Goal: Transaction & Acquisition: Download file/media

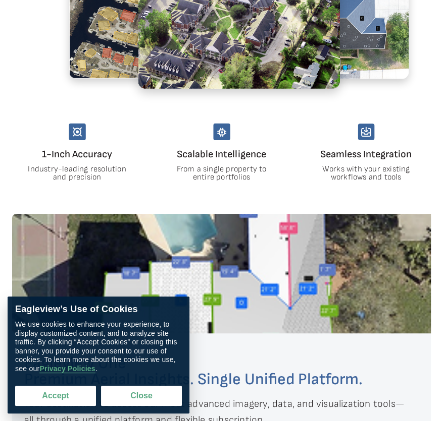
click at [55, 394] on button "Accept" at bounding box center [55, 396] width 81 height 20
checkbox input "true"
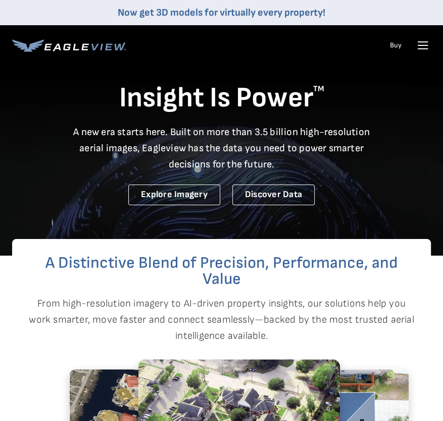
click at [415, 47] on icon at bounding box center [422, 45] width 16 height 16
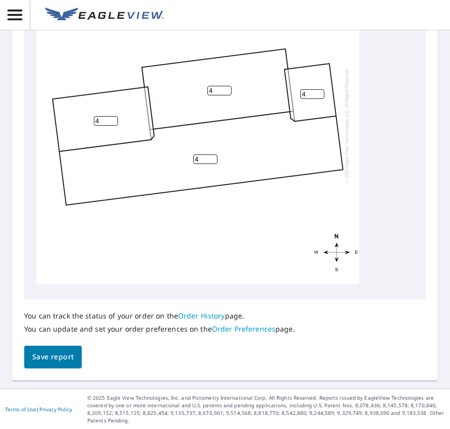
scroll to position [11, 0]
click at [30, 23] on button "button" at bounding box center [15, 15] width 30 height 30
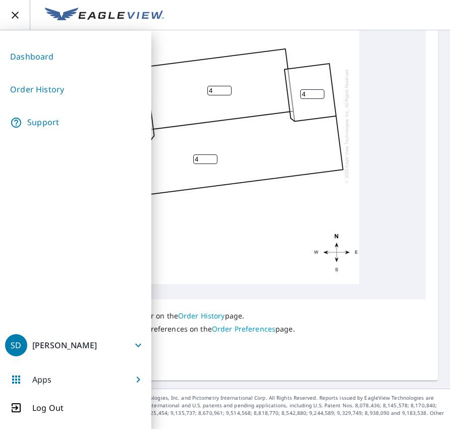
click at [34, 89] on link "Order History" at bounding box center [75, 89] width 141 height 25
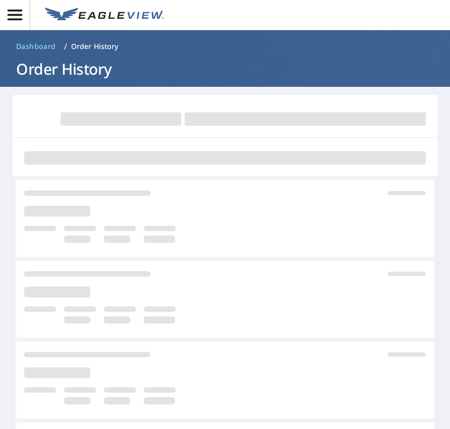
click at [437, 246] on main at bounding box center [225, 360] width 450 height 546
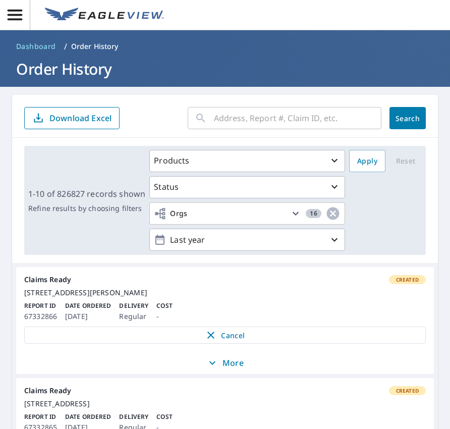
click at [420, 325] on link "Claims Ready Created 5127 Lonetree Dr Loveland, CO 80537 Report ID 67332866 Dat…" at bounding box center [225, 309] width 418 height 85
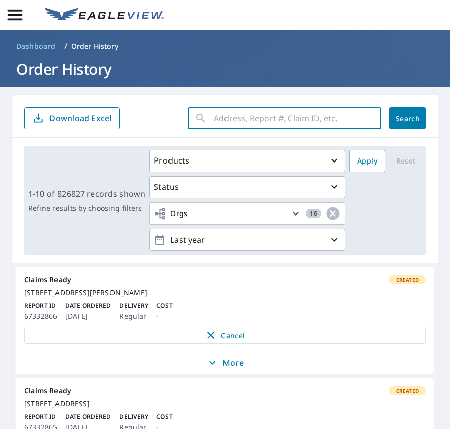
click at [230, 117] on input "text" at bounding box center [298, 118] width 168 height 28
type input "33-88w3-05j"
click button "Search" at bounding box center [408, 118] width 36 height 22
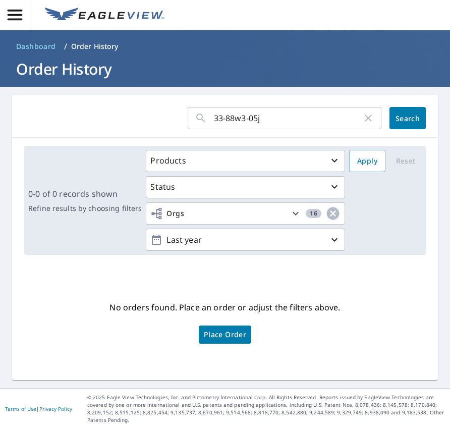
click at [355, 353] on div "No orders found. Place an order or adjust the filters above. Place Order" at bounding box center [225, 321] width 410 height 101
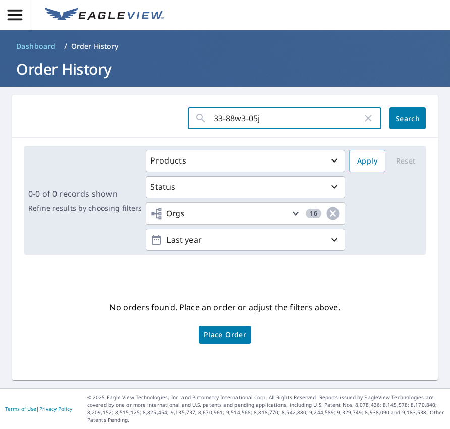
click at [337, 121] on input "33-88w3-05j" at bounding box center [288, 118] width 148 height 28
click at [363, 118] on icon "button" at bounding box center [368, 118] width 12 height 12
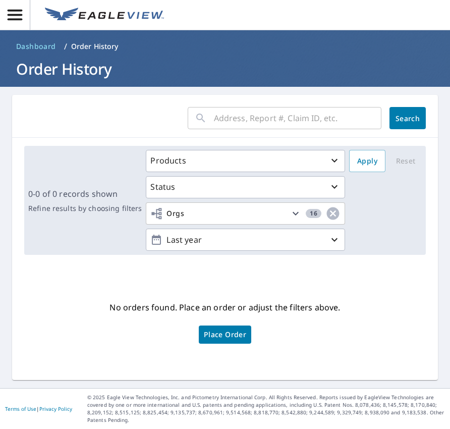
click at [315, 117] on input "text" at bounding box center [298, 118] width 168 height 28
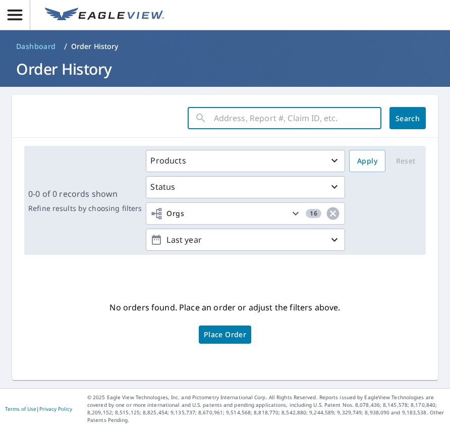
paste input "SOUTHERN PNES"
type input "SOUTHERN PNES"
click button "Search" at bounding box center [408, 118] width 36 height 22
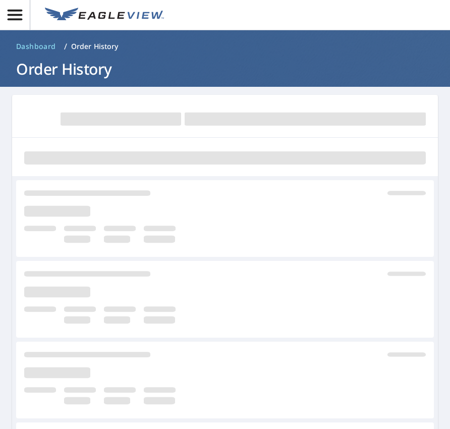
click at [435, 350] on main at bounding box center [225, 360] width 450 height 546
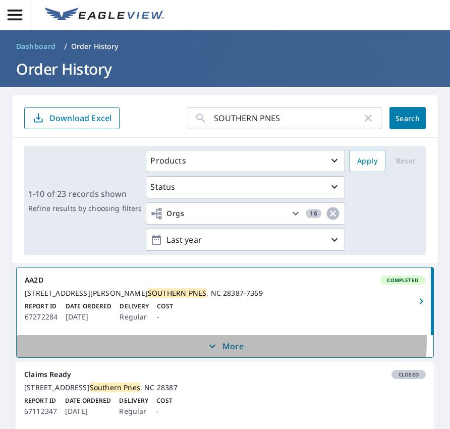
click at [206, 350] on icon "button" at bounding box center [212, 346] width 12 height 12
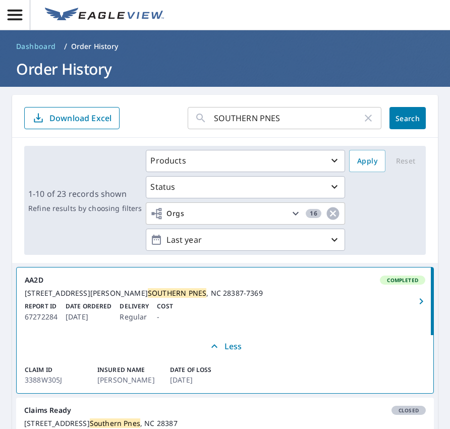
click at [419, 304] on icon "button" at bounding box center [421, 301] width 12 height 12
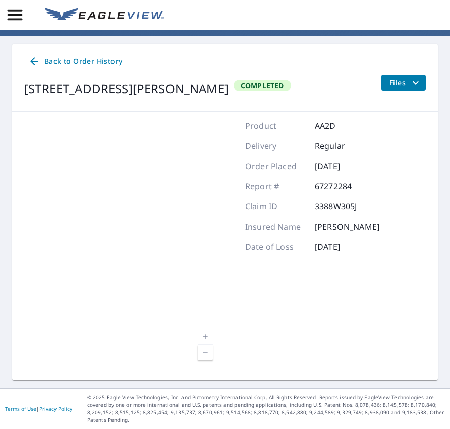
scroll to position [67, 0]
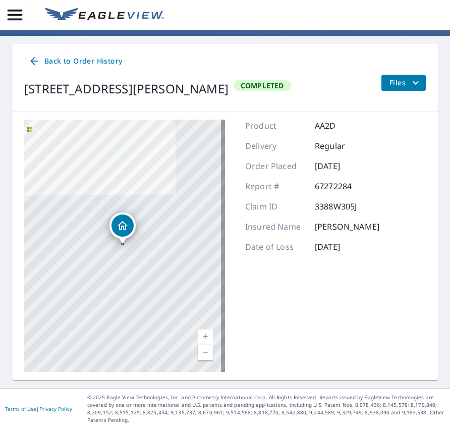
click at [413, 77] on icon "filesDropdownBtn-67272284" at bounding box center [416, 83] width 12 height 12
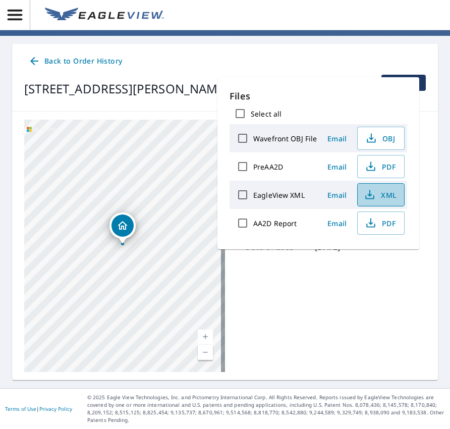
click at [380, 196] on span "XML" at bounding box center [380, 195] width 32 height 12
click at [380, 346] on div "Product AA2D Delivery Regular Order Placed Sep 04, 2025 Report # 67272284 Claim…" at bounding box center [312, 246] width 134 height 252
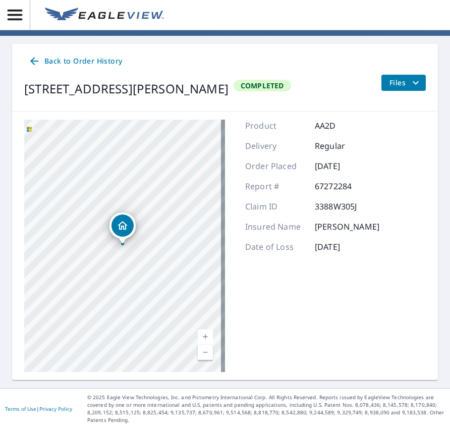
click at [398, 77] on span "Files" at bounding box center [406, 83] width 32 height 12
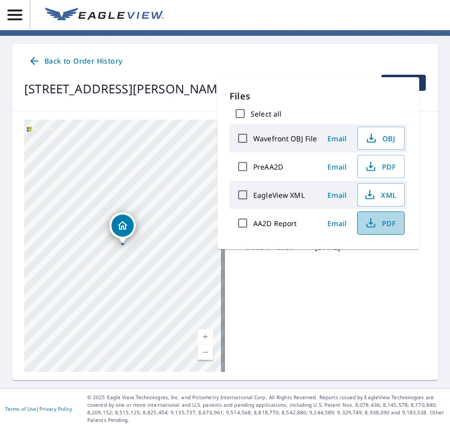
click at [384, 222] on span "PDF" at bounding box center [380, 223] width 32 height 12
drag, startPoint x: 418, startPoint y: 370, endPoint x: 370, endPoint y: 269, distance: 111.5
click at [417, 366] on div "1141 N FORT BRAGG RD SOUTHERN PNES, NC 28387-7369 Aerial Road A standard road m…" at bounding box center [225, 246] width 426 height 268
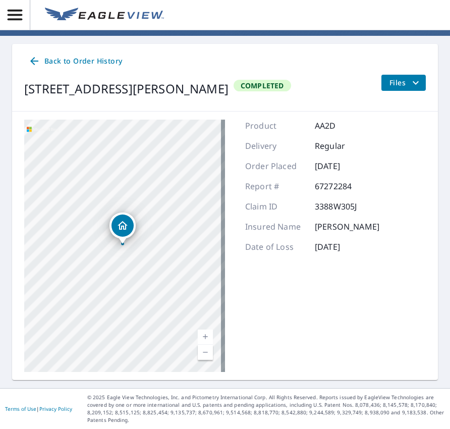
click at [391, 77] on span "Files" at bounding box center [406, 83] width 32 height 12
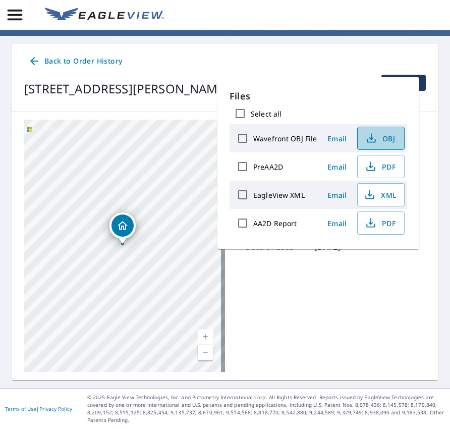
click at [394, 142] on span "OBJ" at bounding box center [380, 138] width 32 height 12
click at [350, 378] on div "1141 N FORT BRAGG RD SOUTHERN PNES, NC 28387-7369 Aerial Road A standard road m…" at bounding box center [225, 246] width 426 height 268
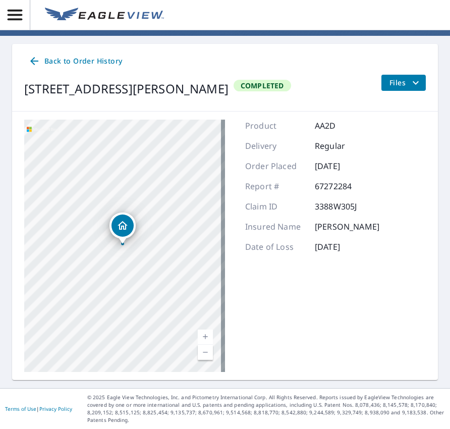
click at [410, 77] on icon "filesDropdownBtn-67272284" at bounding box center [416, 83] width 12 height 12
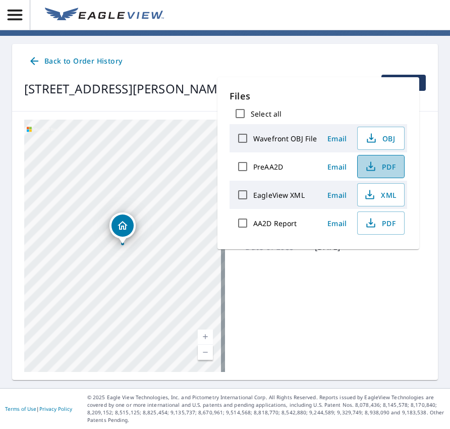
click at [383, 171] on span "PDF" at bounding box center [380, 166] width 32 height 12
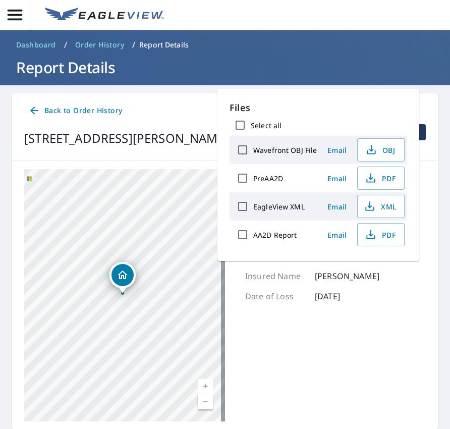
scroll to position [0, 0]
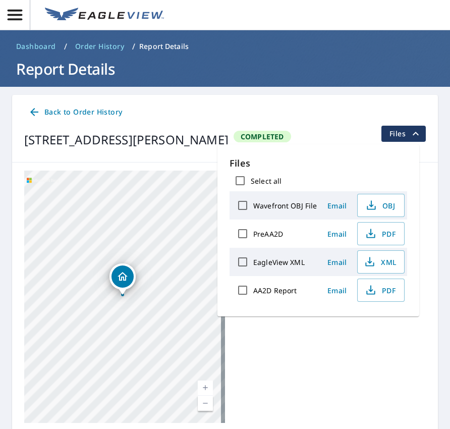
click at [312, 387] on div "Product AA2D Delivery Regular Order Placed Sep 04, 2025 Report # 67272284 Claim…" at bounding box center [312, 297] width 134 height 252
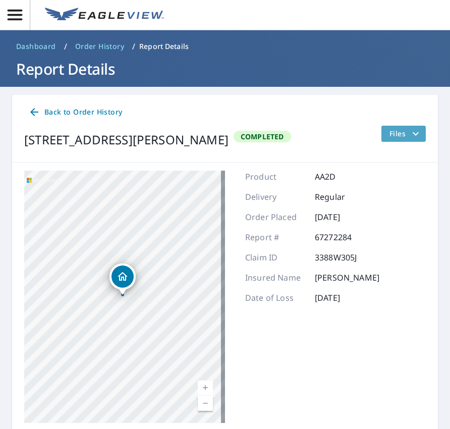
click at [386, 126] on button "Files" at bounding box center [403, 134] width 45 height 16
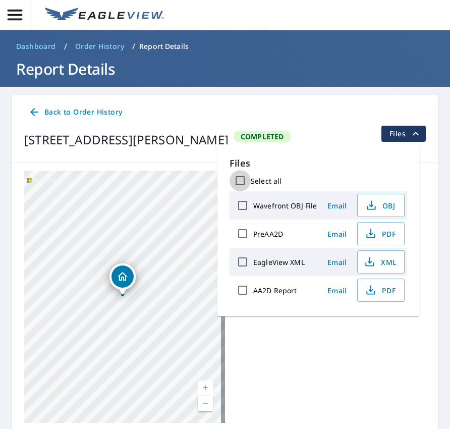
click at [243, 181] on input "Select all" at bounding box center [240, 180] width 21 height 21
checkbox input "true"
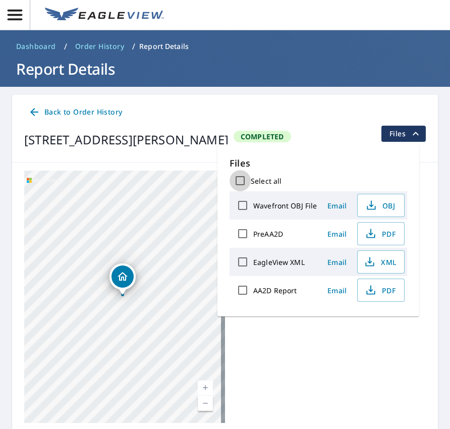
checkbox input "true"
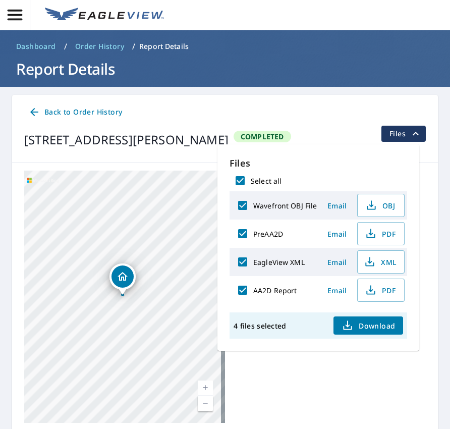
click at [336, 374] on div "Product AA2D Delivery Regular Order Placed Sep 04, 2025 Report # 67272284 Claim…" at bounding box center [312, 297] width 134 height 252
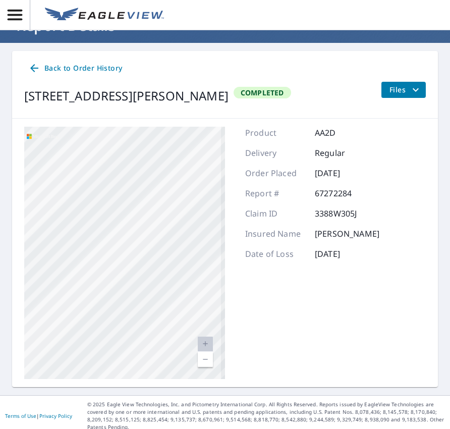
scroll to position [16, 0]
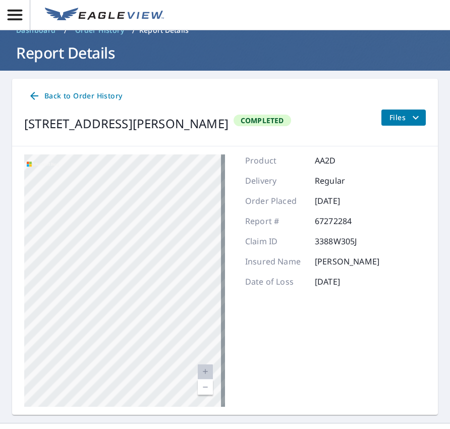
drag, startPoint x: 295, startPoint y: 377, endPoint x: 460, endPoint y: 409, distance: 168.2
click at [450, 409] on html "SD SD Dashboard / Order History / Report Details Report Details Back to Order H…" at bounding box center [225, 214] width 450 height 429
click at [404, 225] on div "1141 N FORT BRAGG RD SOUTHERN PNES, NC 28387-7369 Aerial Road A standard road m…" at bounding box center [225, 280] width 426 height 268
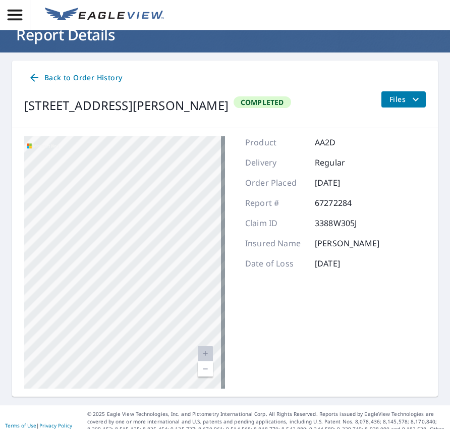
scroll to position [67, 0]
